Goal: Information Seeking & Learning: Learn about a topic

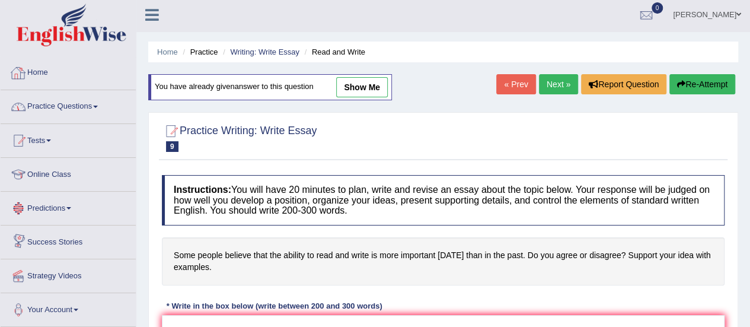
scroll to position [1, 0]
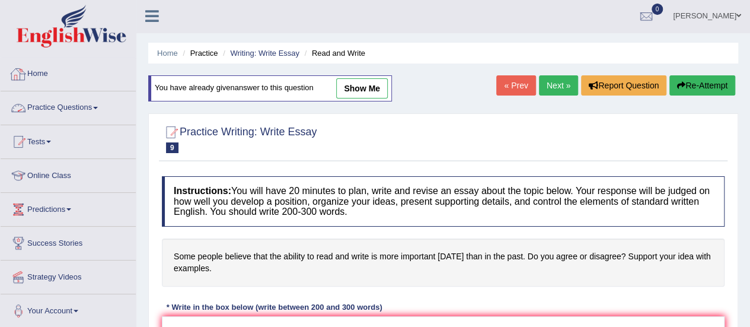
click at [84, 106] on link "Practice Questions" at bounding box center [68, 106] width 135 height 30
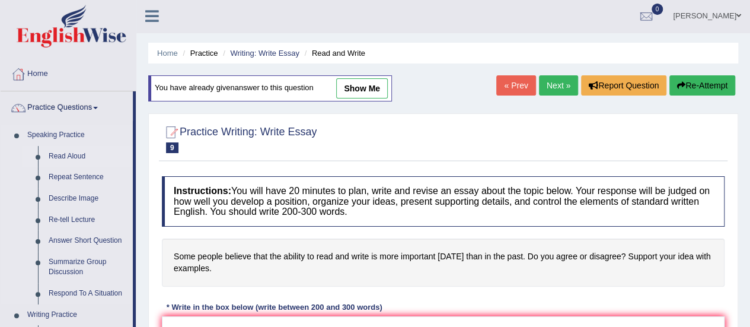
click at [70, 151] on link "Read Aloud" at bounding box center [88, 156] width 90 height 21
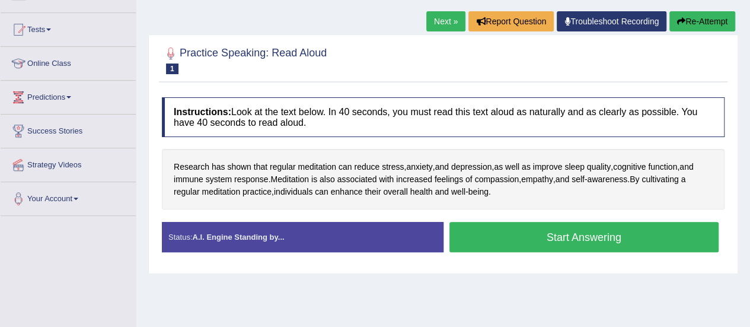
scroll to position [116, 0]
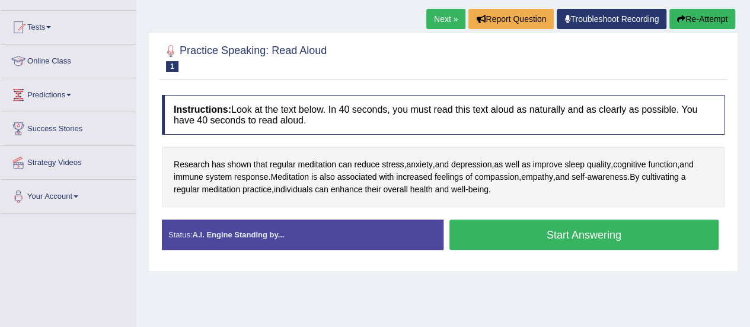
drag, startPoint x: 605, startPoint y: 119, endPoint x: 569, endPoint y: 166, distance: 59.2
click at [605, 119] on h4 "Instructions: Look at the text below. In 40 seconds, you must read this text al…" at bounding box center [443, 115] width 563 height 40
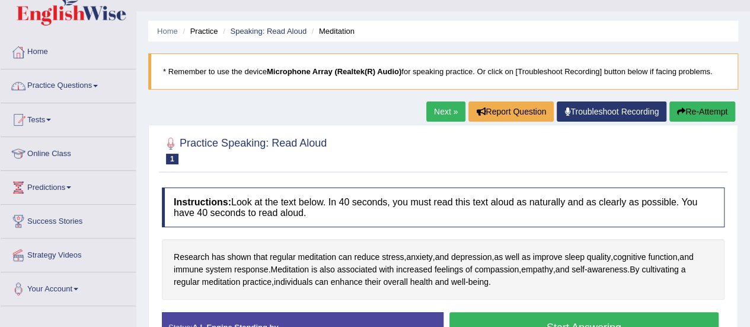
scroll to position [19, 0]
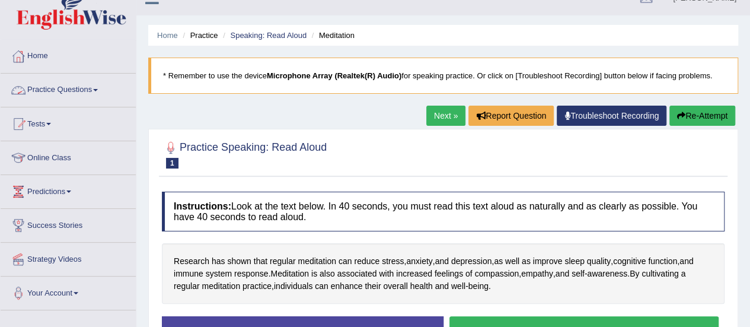
click at [75, 90] on link "Practice Questions" at bounding box center [68, 89] width 135 height 30
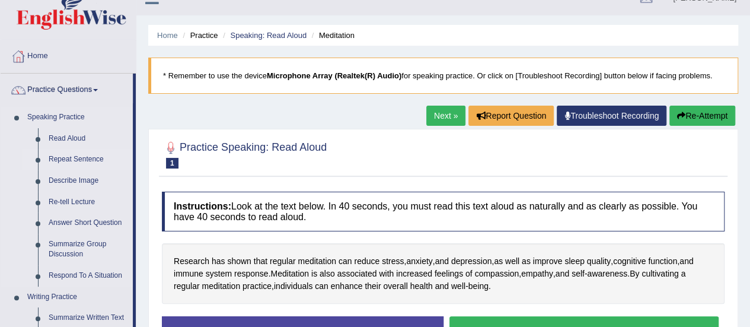
click at [84, 159] on link "Repeat Sentence" at bounding box center [88, 159] width 90 height 21
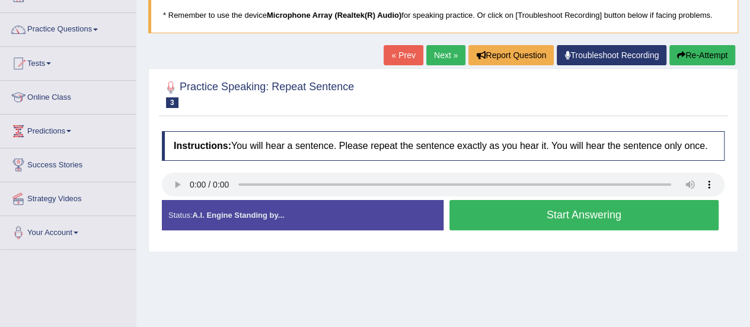
click at [510, 222] on button "Start Answering" at bounding box center [585, 215] width 270 height 30
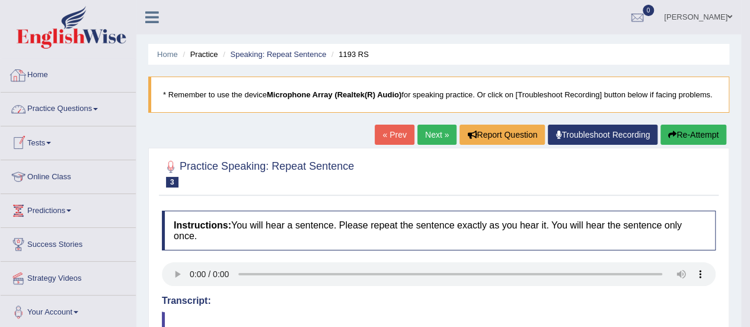
click at [77, 109] on link "Practice Questions" at bounding box center [68, 108] width 135 height 30
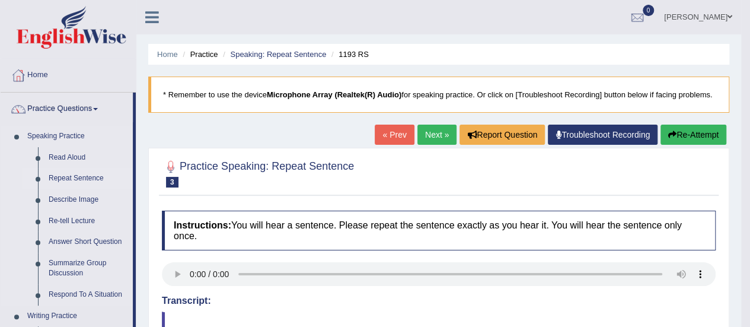
click at [72, 176] on link "Repeat Sentence" at bounding box center [88, 178] width 90 height 21
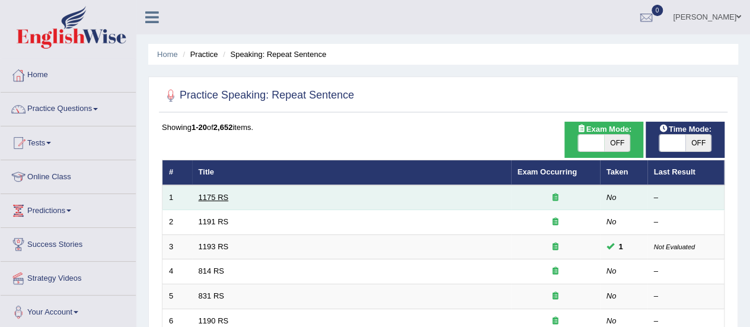
click at [212, 195] on link "1175 RS" at bounding box center [214, 197] width 30 height 9
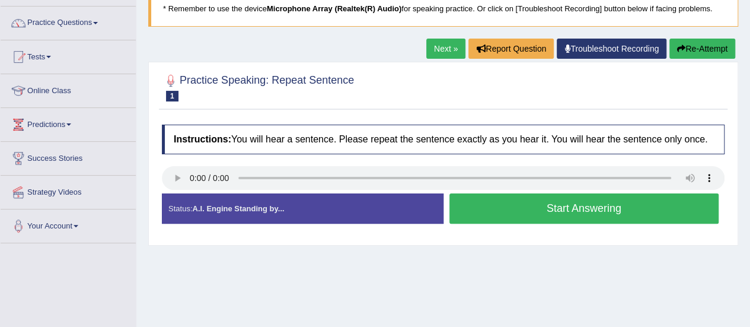
click at [503, 196] on button "Start Answering" at bounding box center [585, 208] width 270 height 30
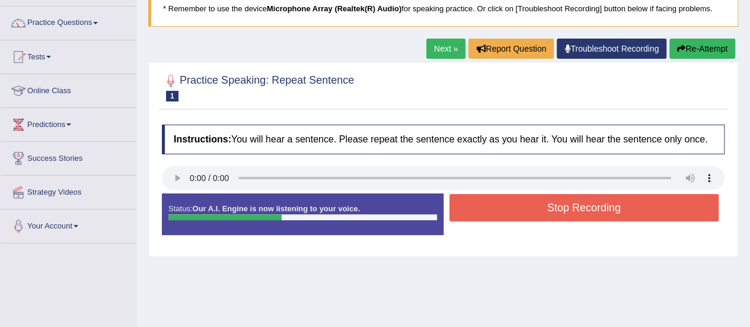
click at [503, 196] on button "Stop Recording" at bounding box center [585, 207] width 270 height 27
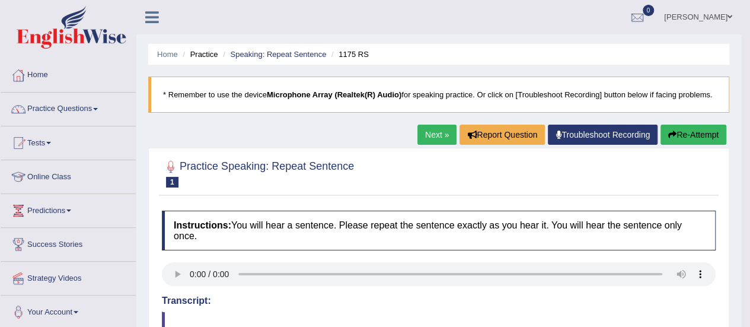
click at [692, 135] on button "Re-Attempt" at bounding box center [694, 135] width 66 height 20
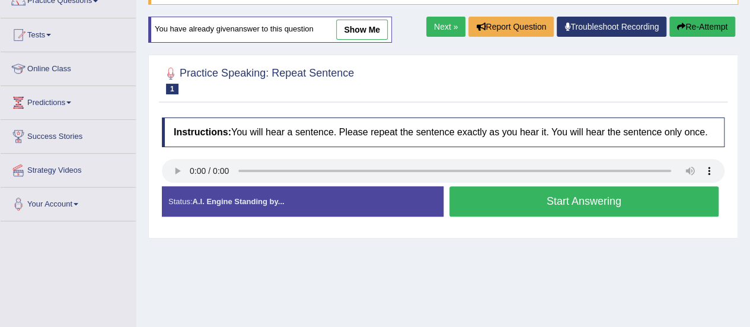
click at [488, 206] on button "Start Answering" at bounding box center [585, 201] width 270 height 30
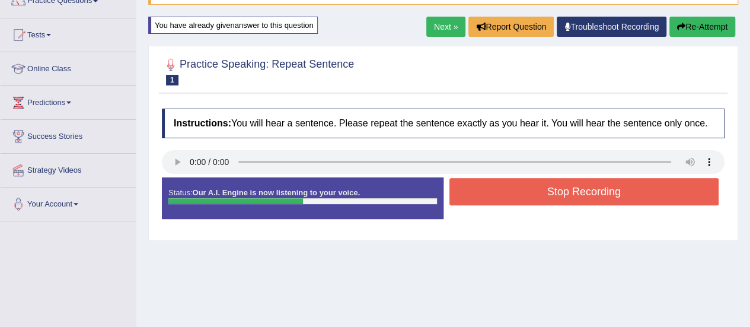
click at [510, 189] on button "Stop Recording" at bounding box center [585, 191] width 270 height 27
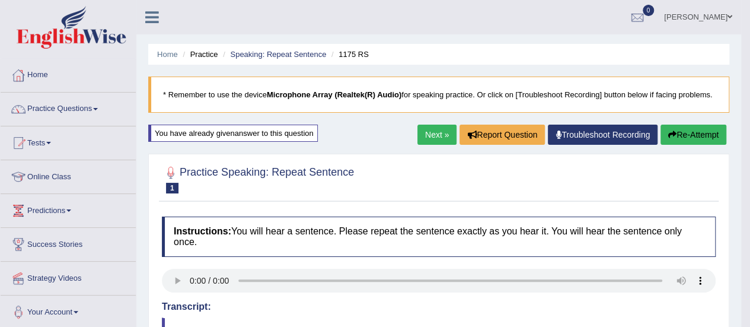
click at [433, 131] on link "Next »" at bounding box center [437, 135] width 39 height 20
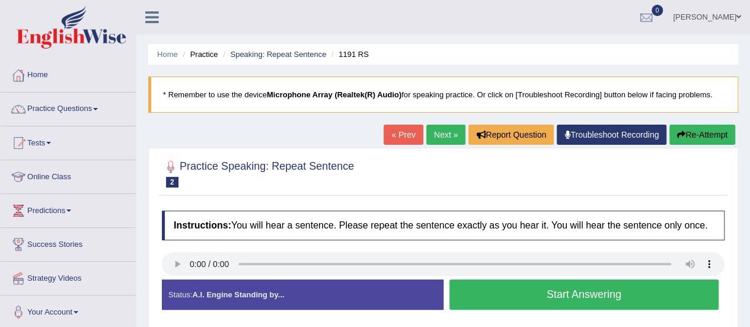
scroll to position [62, 0]
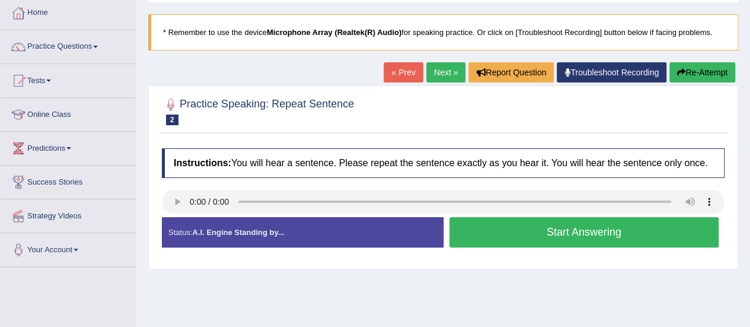
click at [527, 233] on button "Start Answering" at bounding box center [585, 232] width 270 height 30
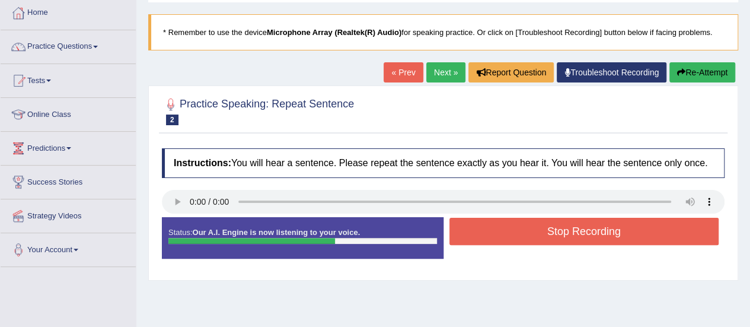
click at [527, 233] on button "Stop Recording" at bounding box center [585, 231] width 270 height 27
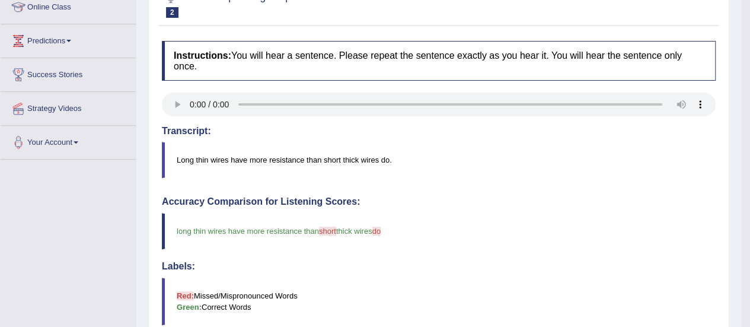
scroll to position [0, 0]
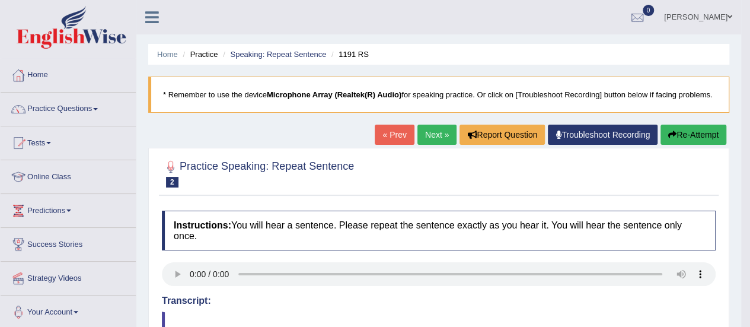
click at [692, 125] on button "Re-Attempt" at bounding box center [694, 135] width 66 height 20
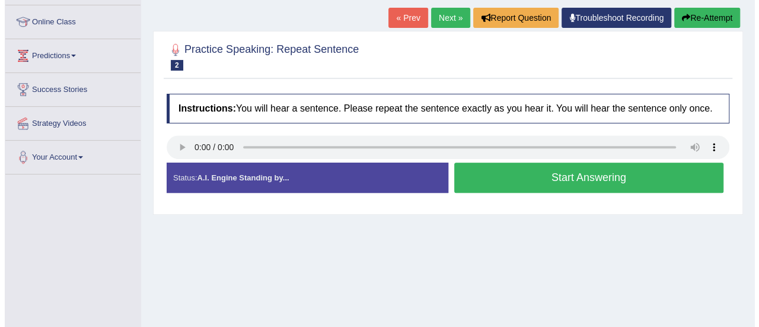
scroll to position [170, 0]
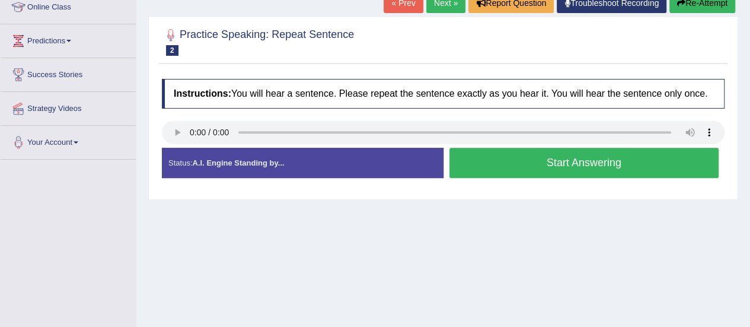
click at [546, 154] on button "Start Answering" at bounding box center [585, 163] width 270 height 30
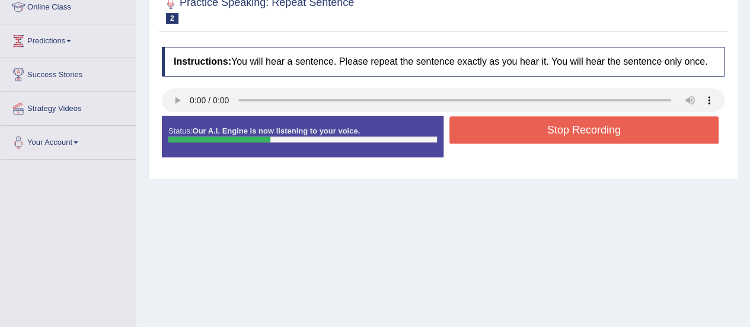
click at [561, 131] on button "Stop Recording" at bounding box center [585, 129] width 270 height 27
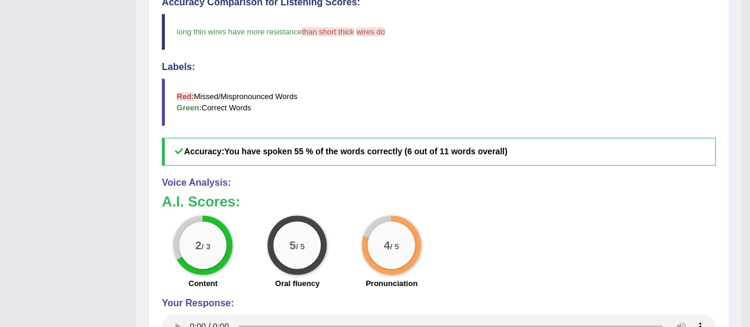
scroll to position [0, 0]
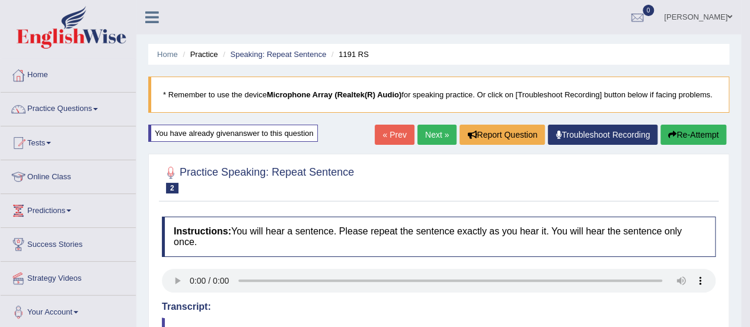
click at [420, 132] on link "Next »" at bounding box center [437, 135] width 39 height 20
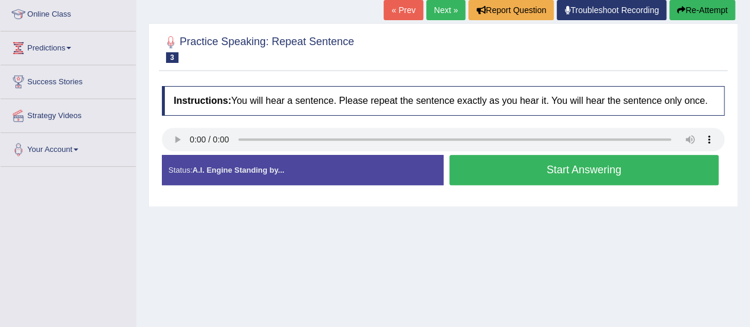
click at [545, 168] on button "Start Answering" at bounding box center [585, 170] width 270 height 30
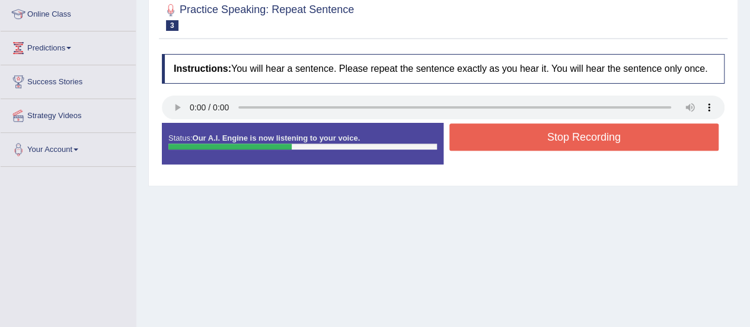
click at [533, 123] on button "Stop Recording" at bounding box center [585, 136] width 270 height 27
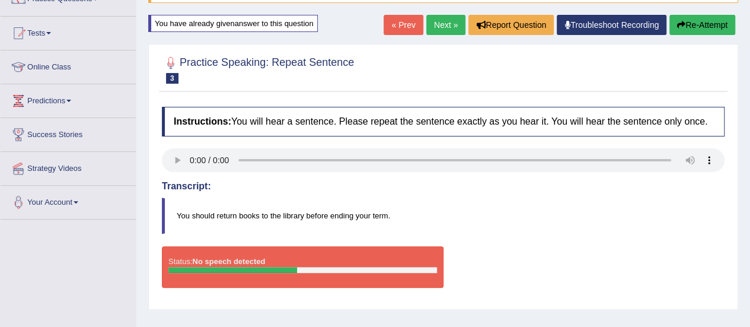
scroll to position [96, 0]
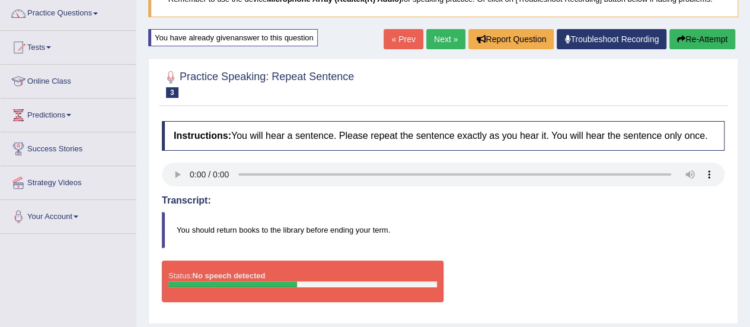
click at [711, 35] on button "Re-Attempt" at bounding box center [703, 39] width 66 height 20
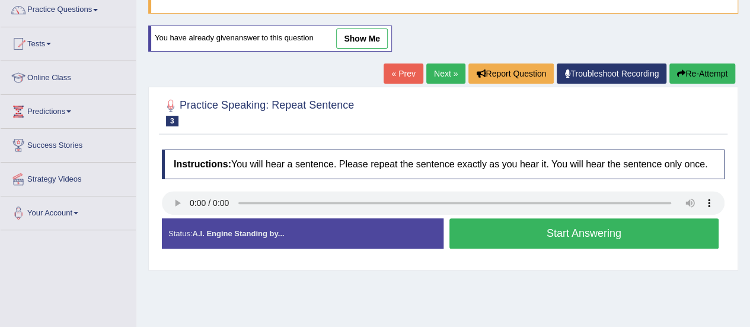
click at [487, 246] on button "Start Answering" at bounding box center [585, 233] width 270 height 30
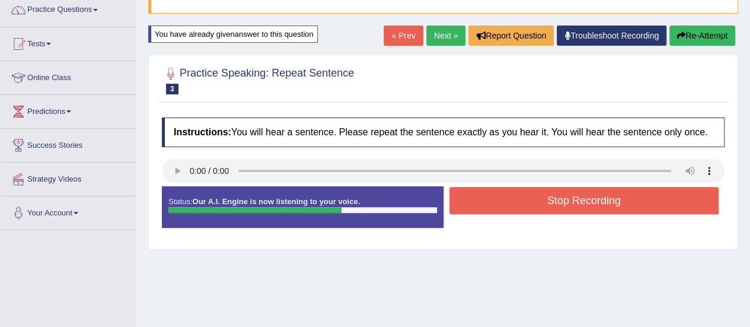
click at [585, 205] on button "Stop Recording" at bounding box center [585, 200] width 270 height 27
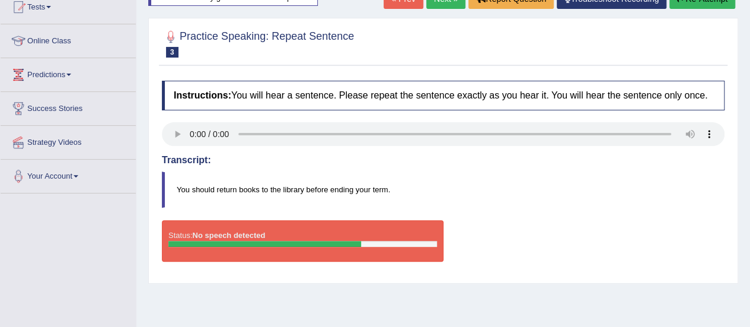
scroll to position [97, 0]
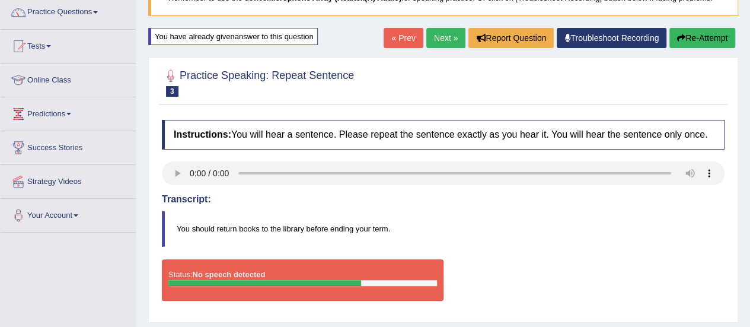
click at [449, 33] on link "Next »" at bounding box center [446, 38] width 39 height 20
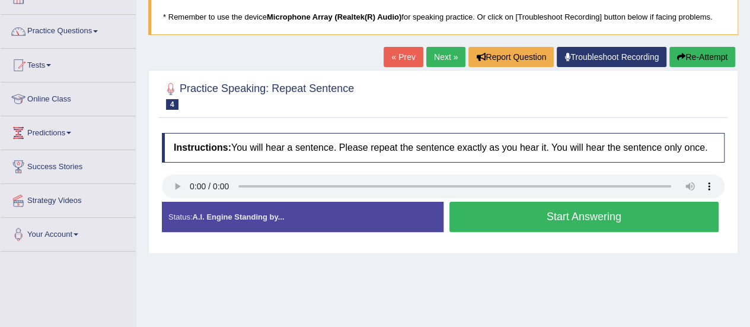
click at [498, 217] on button "Start Answering" at bounding box center [585, 217] width 270 height 30
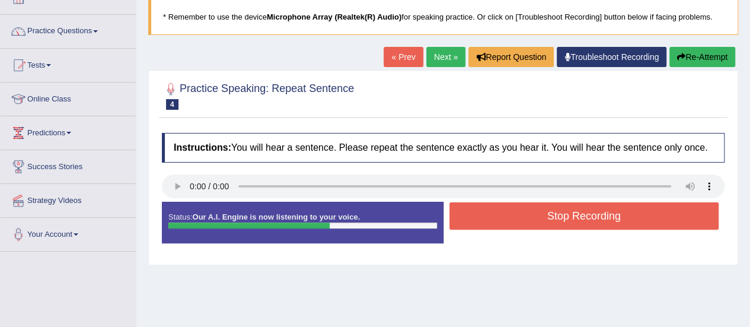
click at [498, 217] on button "Stop Recording" at bounding box center [585, 215] width 270 height 27
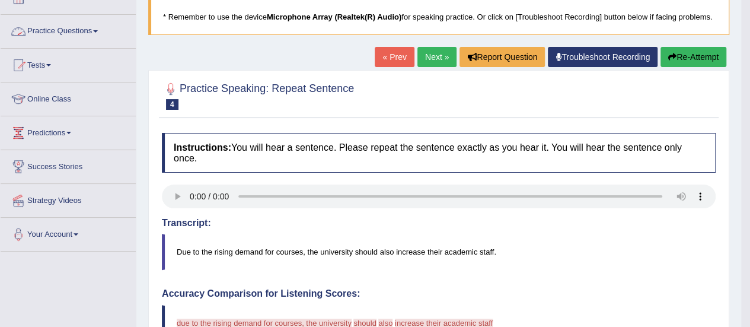
click at [83, 44] on link "Practice Questions" at bounding box center [68, 30] width 135 height 30
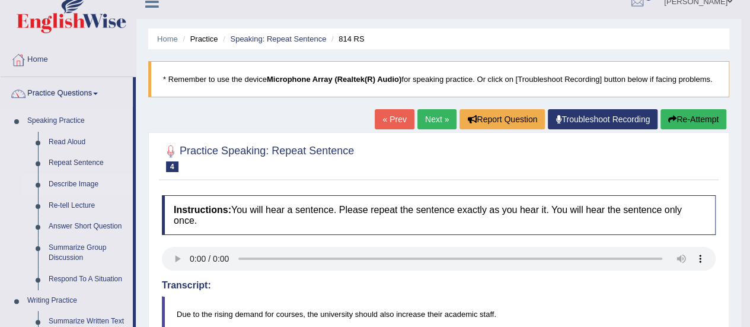
click at [81, 182] on link "Describe Image" at bounding box center [88, 184] width 90 height 21
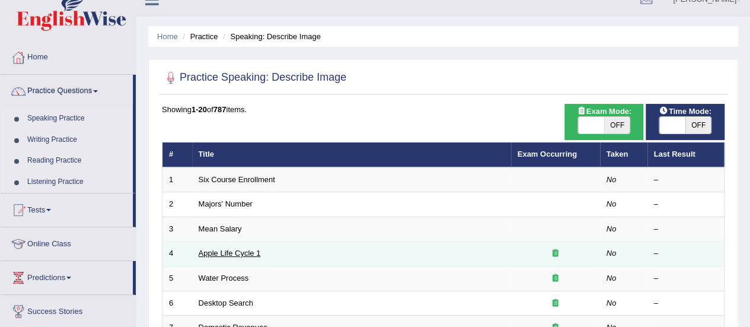
click at [240, 249] on link "Apple Life Cycle 1" at bounding box center [230, 253] width 62 height 9
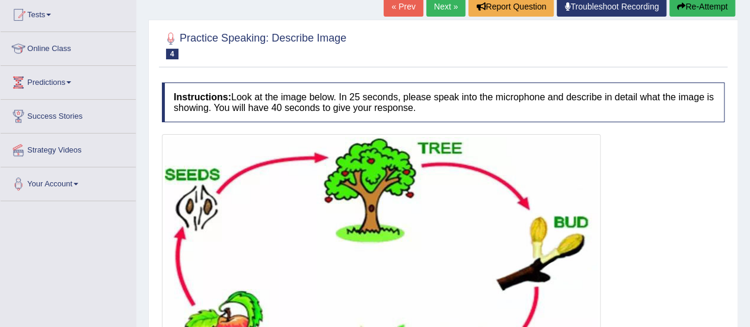
scroll to position [297, 0]
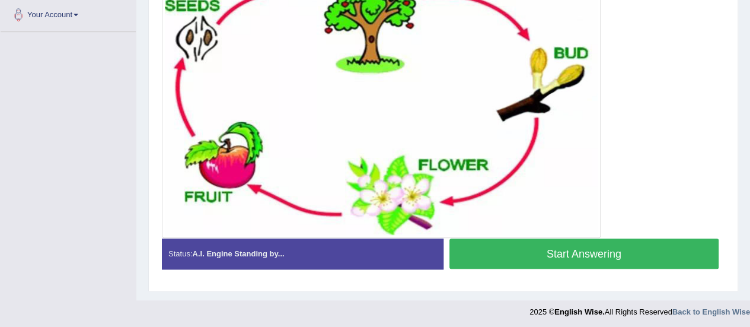
click at [565, 241] on button "Start Answering" at bounding box center [585, 253] width 270 height 30
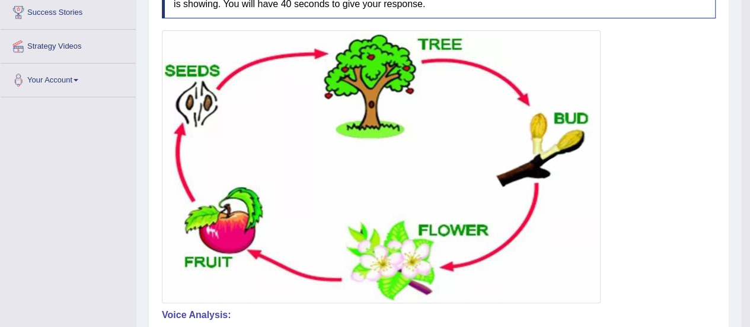
scroll to position [0, 0]
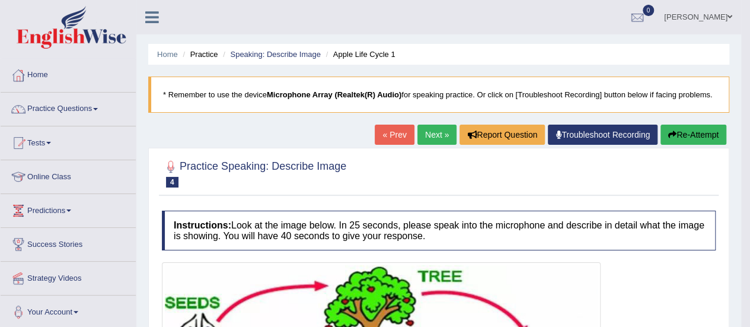
click at [82, 109] on link "Practice Questions" at bounding box center [68, 108] width 135 height 30
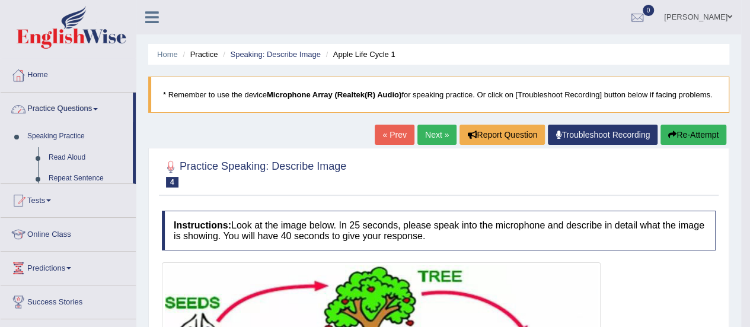
click at [95, 106] on link "Practice Questions" at bounding box center [67, 108] width 132 height 30
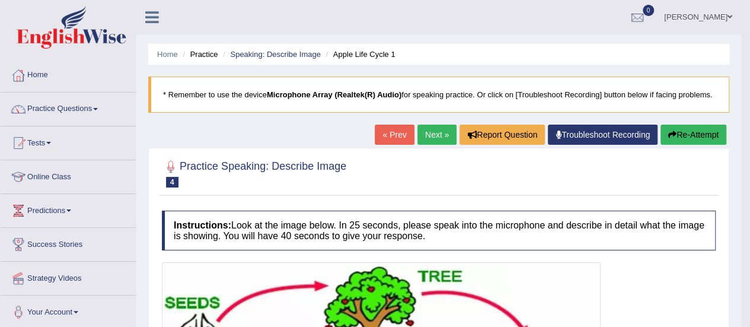
click at [95, 106] on link "Practice Questions" at bounding box center [68, 108] width 135 height 30
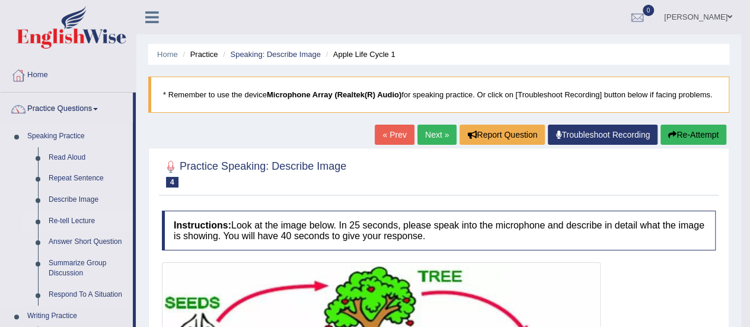
click at [79, 215] on link "Re-tell Lecture" at bounding box center [88, 221] width 90 height 21
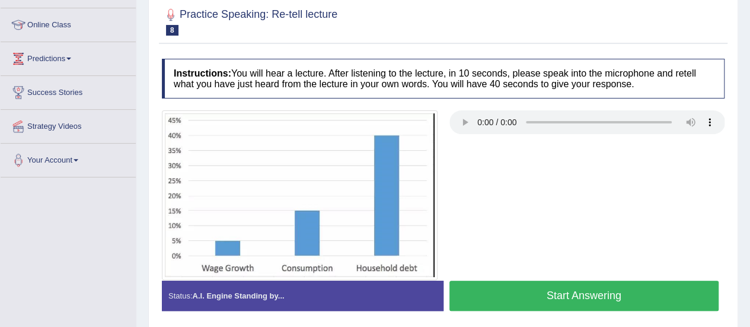
scroll to position [182, 0]
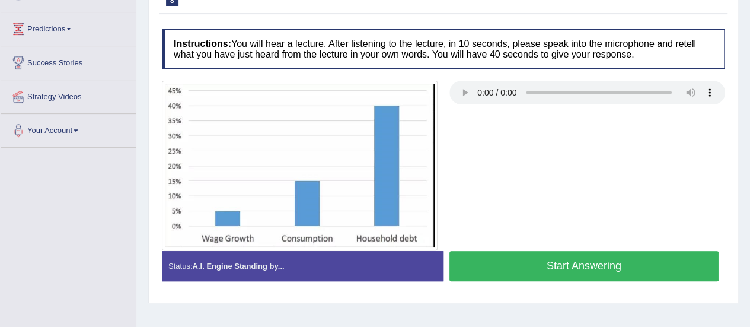
click at [551, 262] on button "Start Answering" at bounding box center [585, 266] width 270 height 30
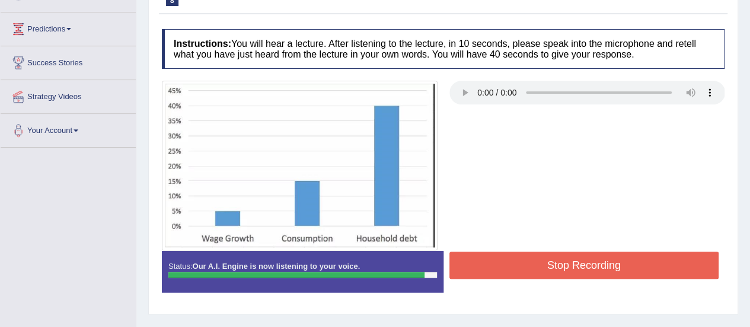
click at [551, 262] on button "Stop Recording" at bounding box center [585, 265] width 270 height 27
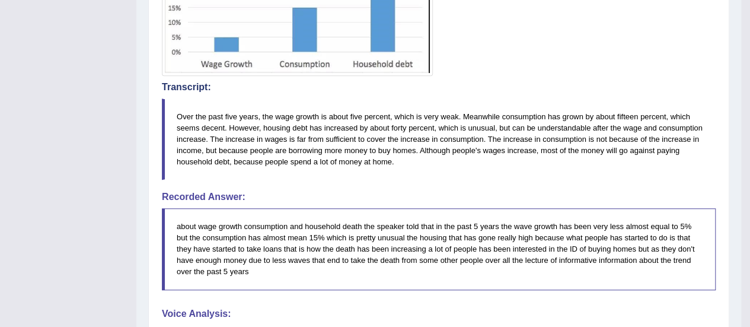
scroll to position [0, 0]
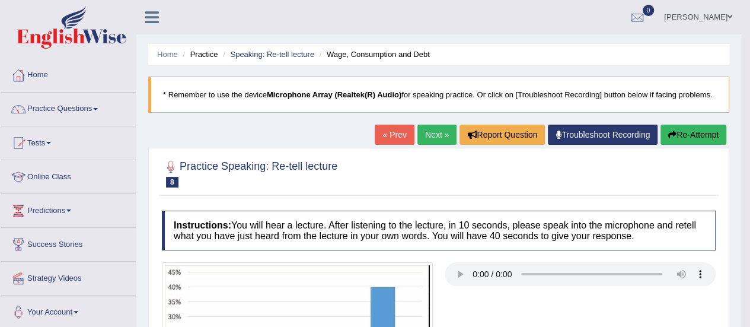
click at [88, 112] on link "Practice Questions" at bounding box center [68, 108] width 135 height 30
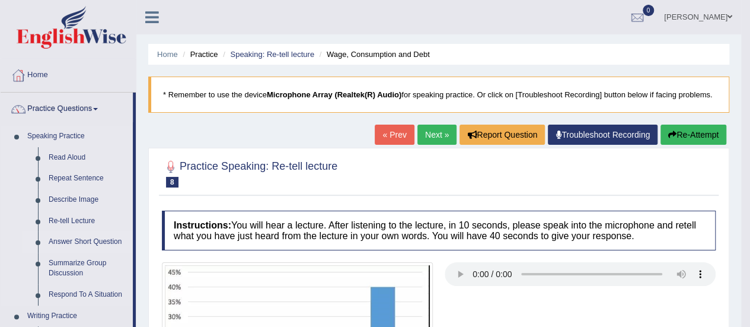
click at [79, 241] on link "Answer Short Question" at bounding box center [88, 241] width 90 height 21
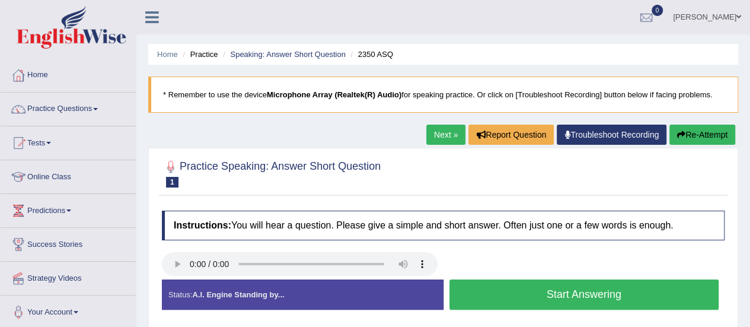
click at [524, 297] on button "Start Answering" at bounding box center [585, 294] width 270 height 30
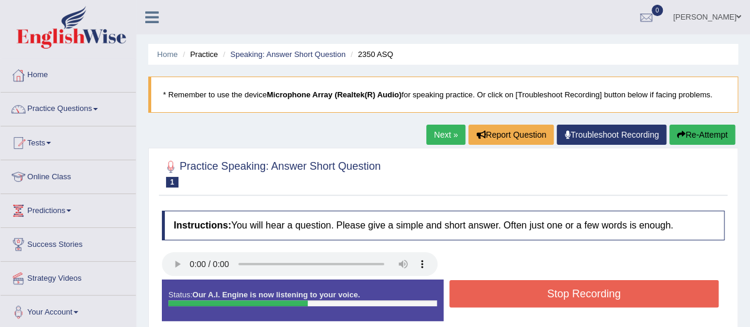
click at [524, 297] on button "Stop Recording" at bounding box center [585, 293] width 270 height 27
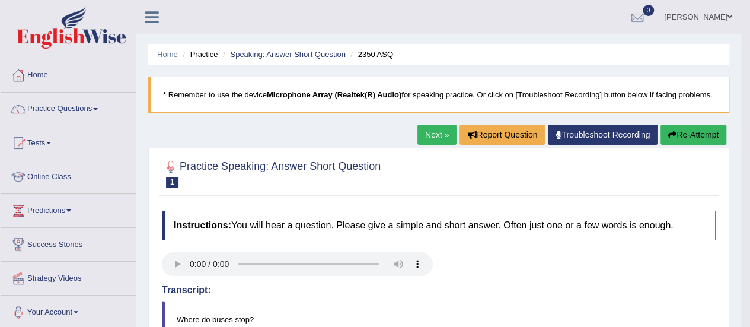
click at [428, 128] on link "Next »" at bounding box center [437, 135] width 39 height 20
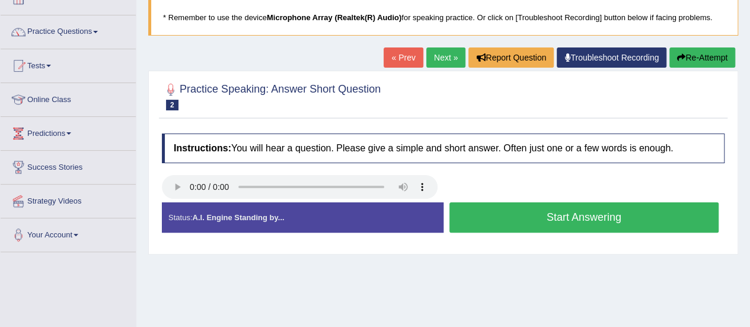
click at [511, 221] on button "Start Answering" at bounding box center [585, 217] width 270 height 30
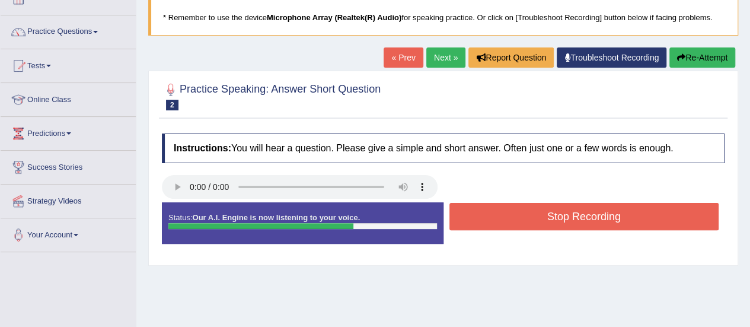
click at [511, 221] on button "Stop Recording" at bounding box center [585, 216] width 270 height 27
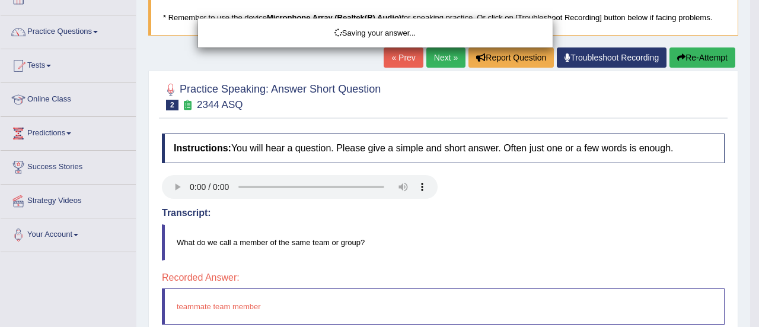
drag, startPoint x: 276, startPoint y: 195, endPoint x: 454, endPoint y: 263, distance: 190.6
click at [454, 263] on div "Saving your answer..." at bounding box center [379, 163] width 759 height 327
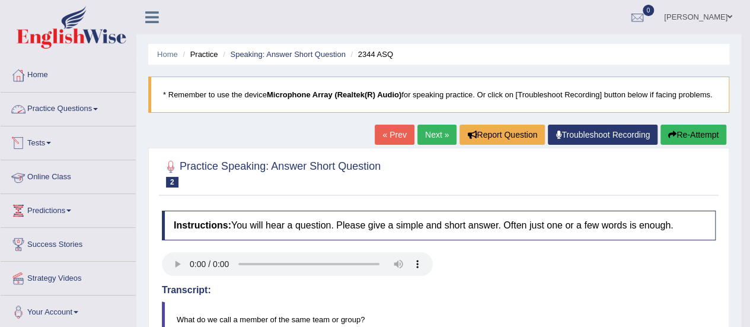
click at [68, 112] on link "Practice Questions" at bounding box center [68, 108] width 135 height 30
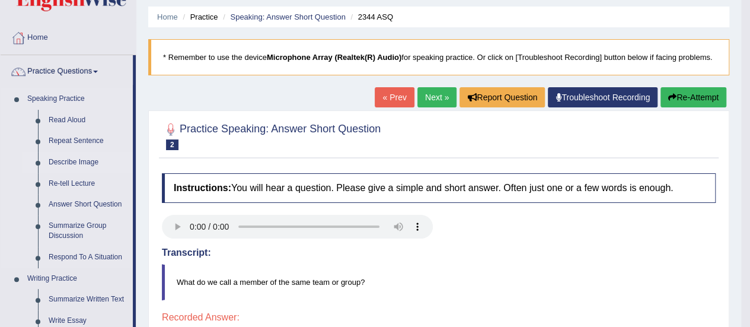
scroll to position [38, 0]
click at [72, 230] on link "Summarize Group Discussion" at bounding box center [88, 230] width 90 height 31
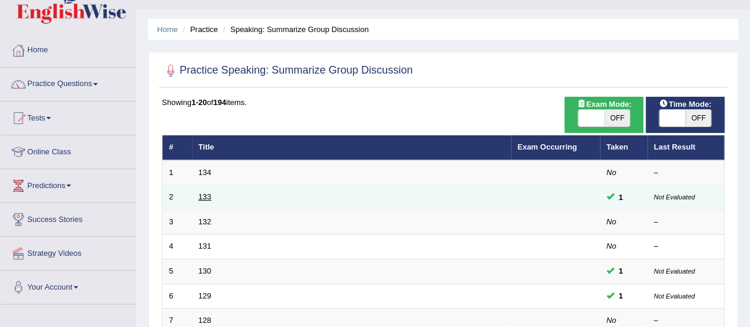
click at [202, 193] on link "133" at bounding box center [205, 196] width 13 height 9
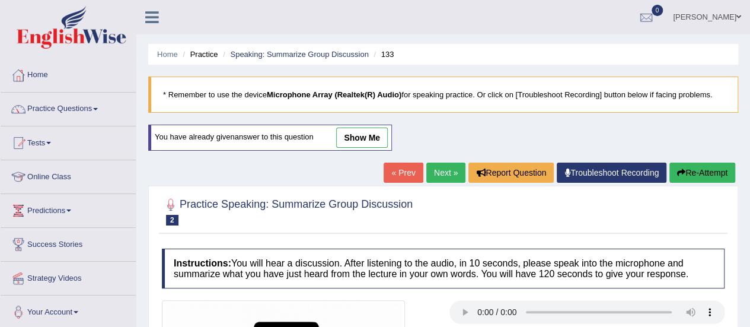
click at [359, 132] on link "show me" at bounding box center [362, 138] width 52 height 20
click at [360, 90] on blockquote "* Remember to use the device Microphone Array (Realtek(R) Audio) for speaking p…" at bounding box center [443, 95] width 590 height 36
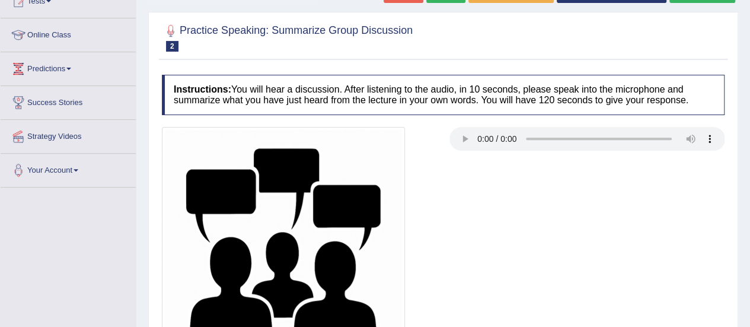
scroll to position [198, 0]
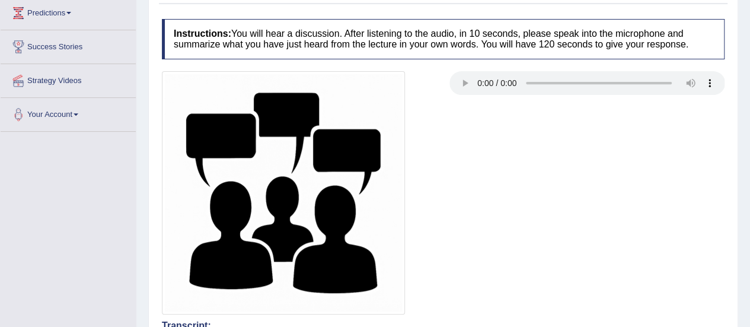
drag, startPoint x: 637, startPoint y: 189, endPoint x: 524, endPoint y: 313, distance: 168.0
click at [637, 189] on div at bounding box center [443, 192] width 575 height 243
click at [637, 151] on div at bounding box center [443, 192] width 575 height 243
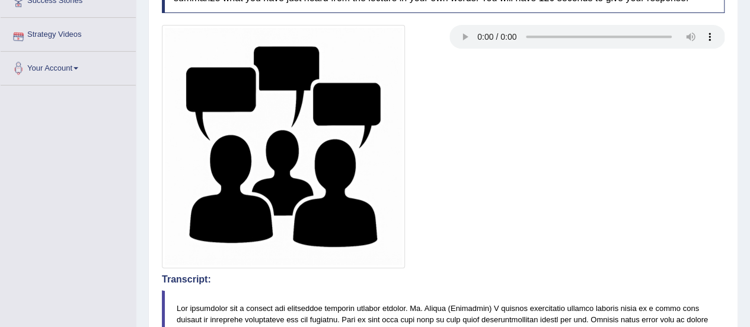
scroll to position [71, 0]
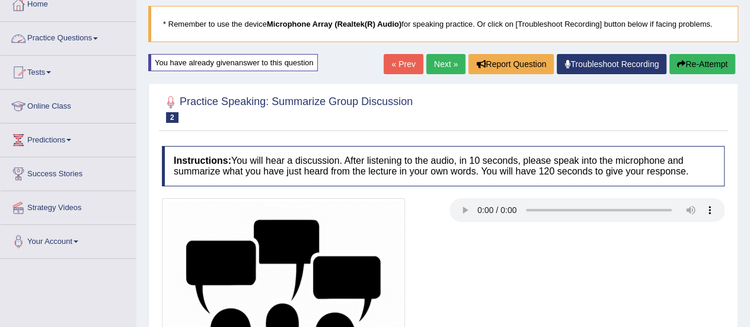
click at [82, 32] on link "Practice Questions" at bounding box center [68, 37] width 135 height 30
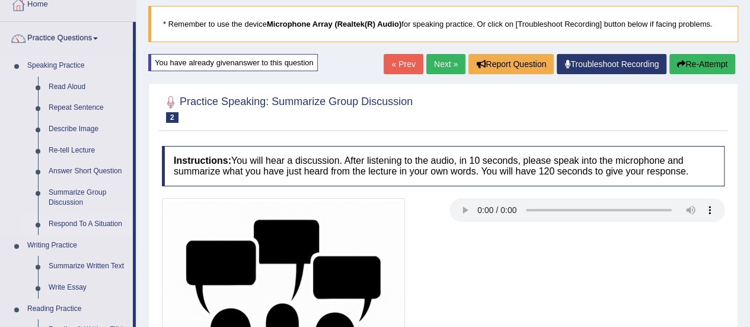
click at [84, 222] on link "Respond To A Situation" at bounding box center [88, 224] width 90 height 21
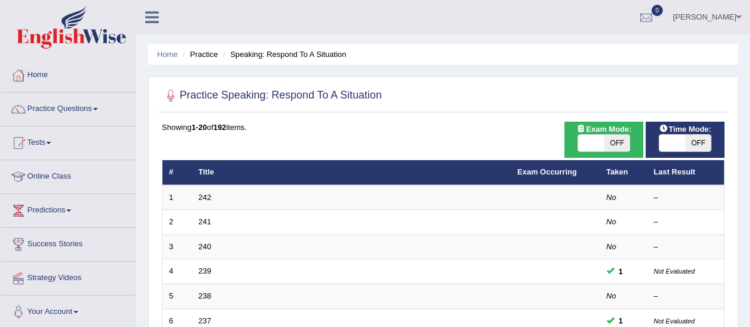
scroll to position [108, 0]
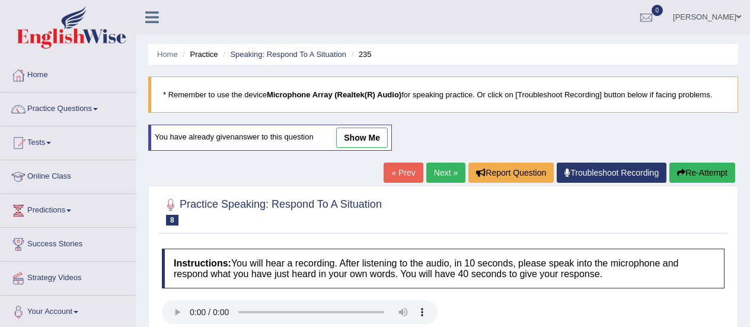
scroll to position [42, 0]
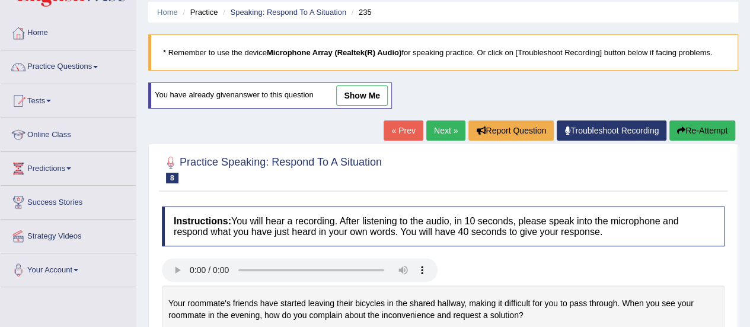
click at [370, 93] on link "show me" at bounding box center [362, 95] width 52 height 20
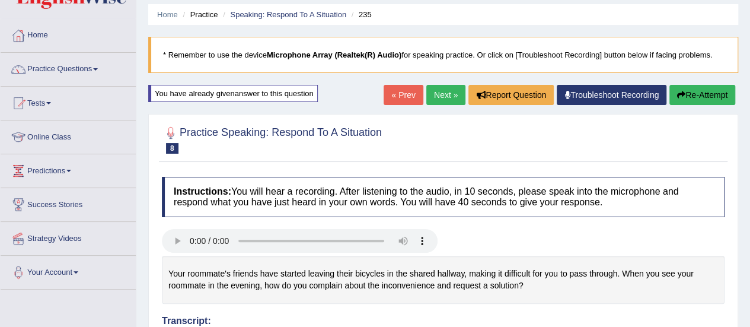
scroll to position [26, 0]
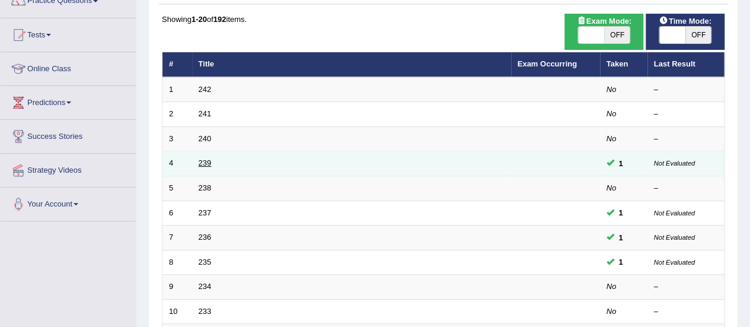
scroll to position [108, 0]
click at [206, 161] on link "239" at bounding box center [205, 162] width 13 height 9
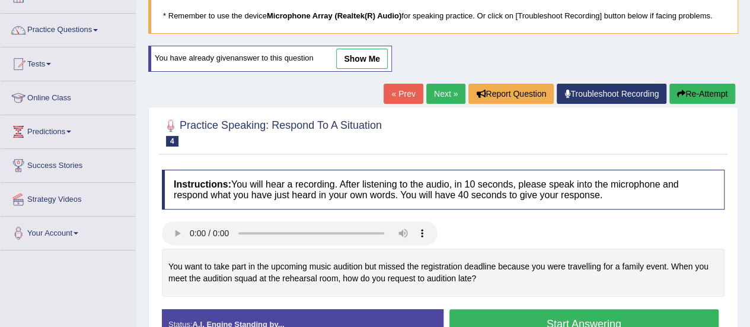
click at [373, 58] on link "show me" at bounding box center [362, 59] width 52 height 20
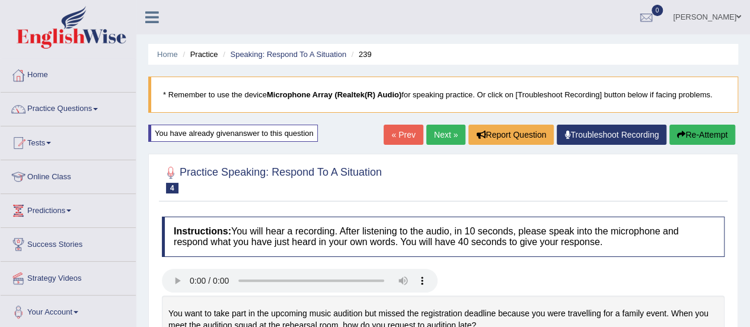
click at [696, 133] on button "Re-Attempt" at bounding box center [703, 135] width 66 height 20
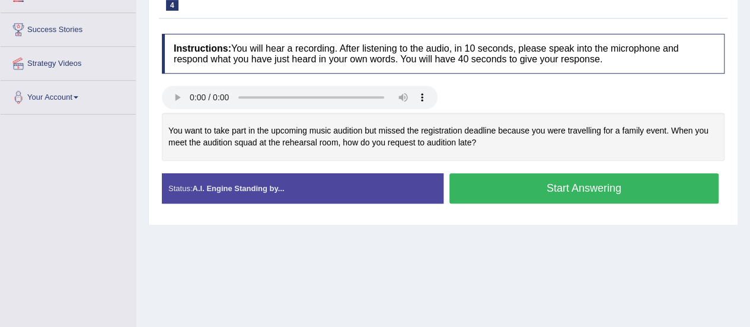
click at [584, 196] on button "Start Answering" at bounding box center [585, 188] width 270 height 30
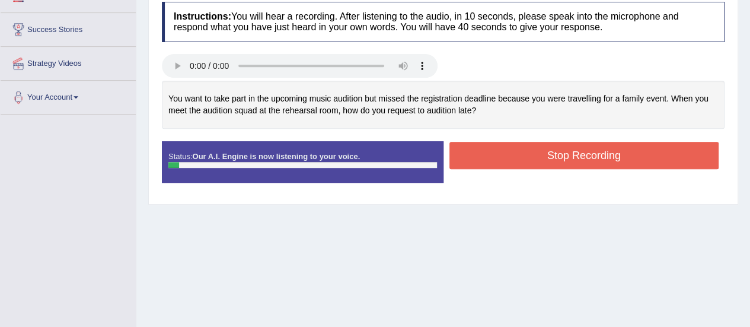
click at [584, 196] on div "Instructions: You will hear a recording. After listening to the audio, in 10 se…" at bounding box center [443, 97] width 569 height 202
click at [593, 157] on button "Stop Recording" at bounding box center [585, 155] width 270 height 27
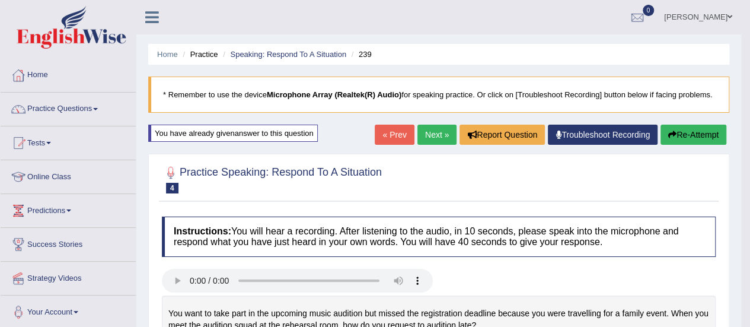
click at [676, 137] on button "Re-Attempt" at bounding box center [694, 135] width 66 height 20
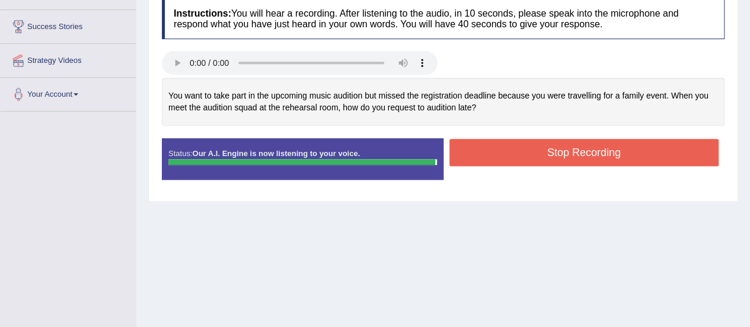
click at [574, 141] on button "Stop Recording" at bounding box center [585, 152] width 270 height 27
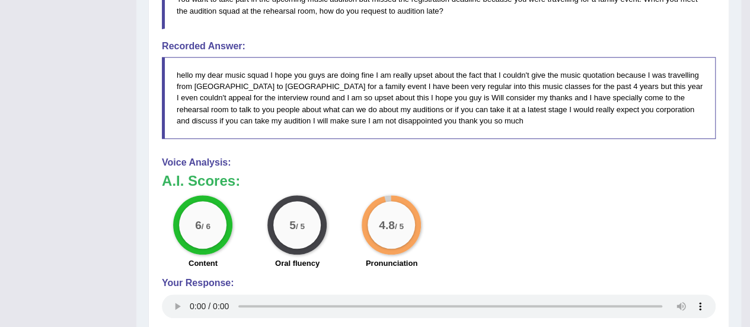
scroll to position [383, 0]
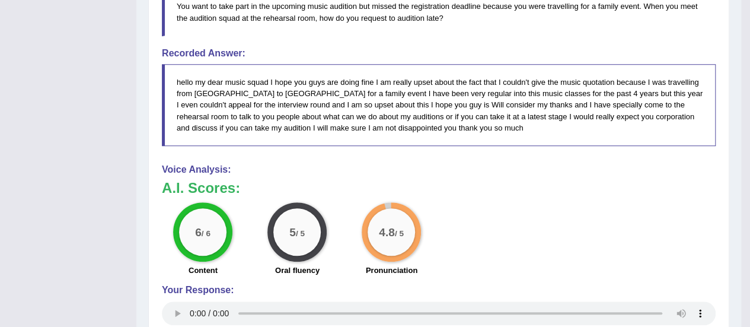
click at [181, 300] on div "Voice Analysis: A.I. Scores: 6 / 6 Content 5 / 5 Oral fluency 4.8 / 5 Pronuncia…" at bounding box center [439, 246] width 554 height 164
